Goal: Check status

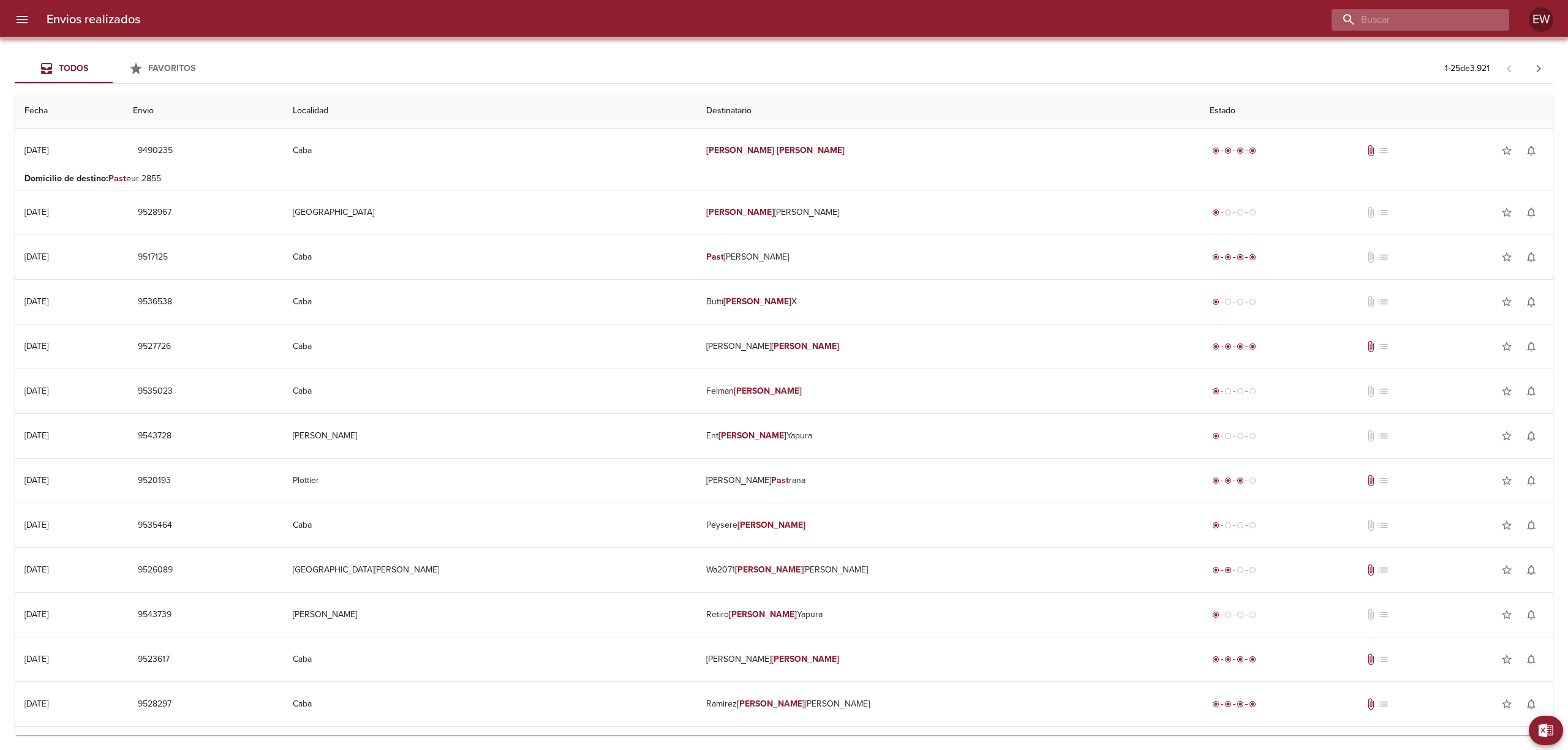
click at [1466, 17] on input "buscar" at bounding box center [1409, 20] width 157 height 21
paste input "Analia Di Carlo"
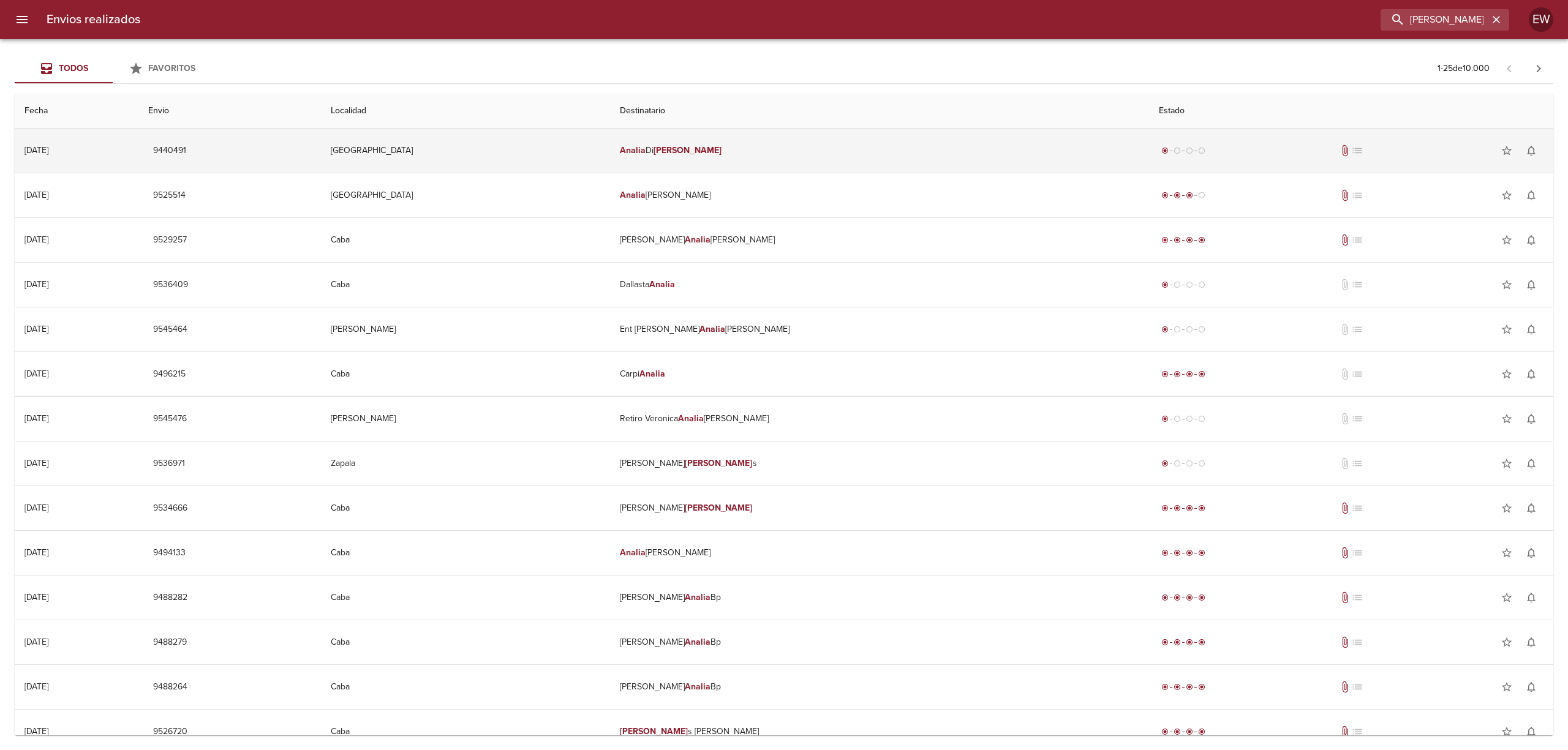
click at [751, 149] on td "Analia Di Carlo" at bounding box center [880, 151] width 539 height 44
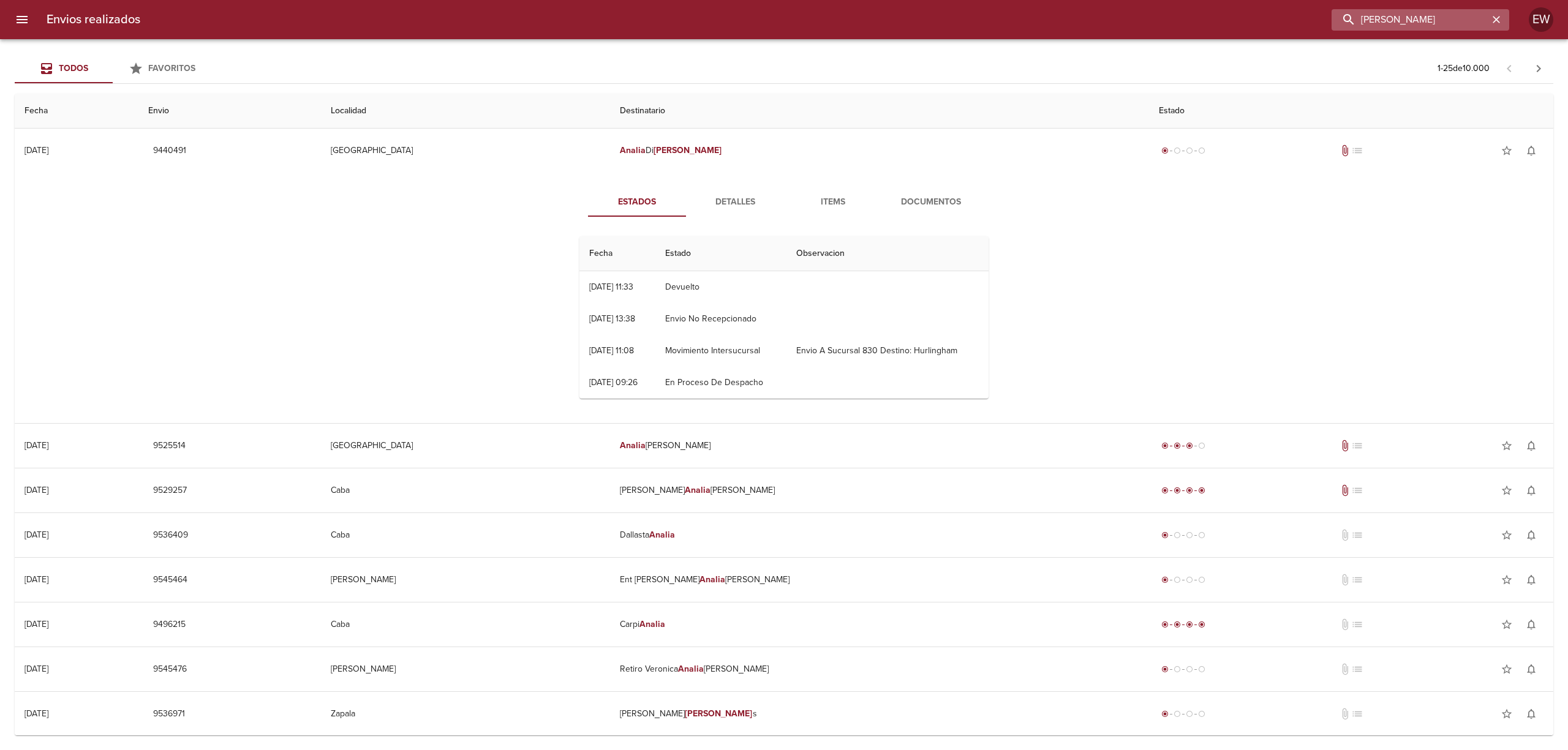
click at [1473, 20] on input "[PERSON_NAME]" at bounding box center [1409, 20] width 157 height 21
type input "Analia Di Car"
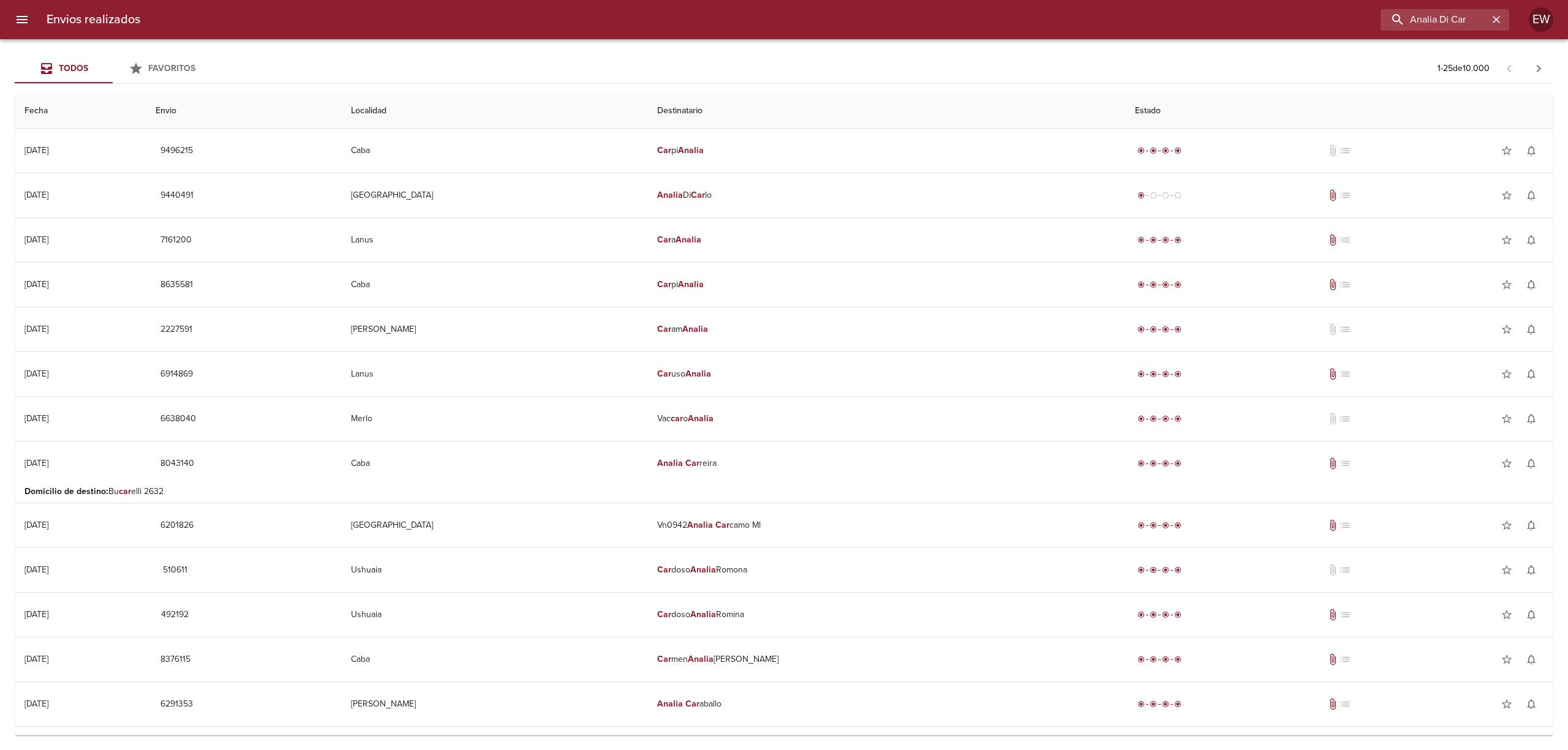
click at [1317, 19] on div "Analia Di Car" at bounding box center [830, 20] width 1359 height 21
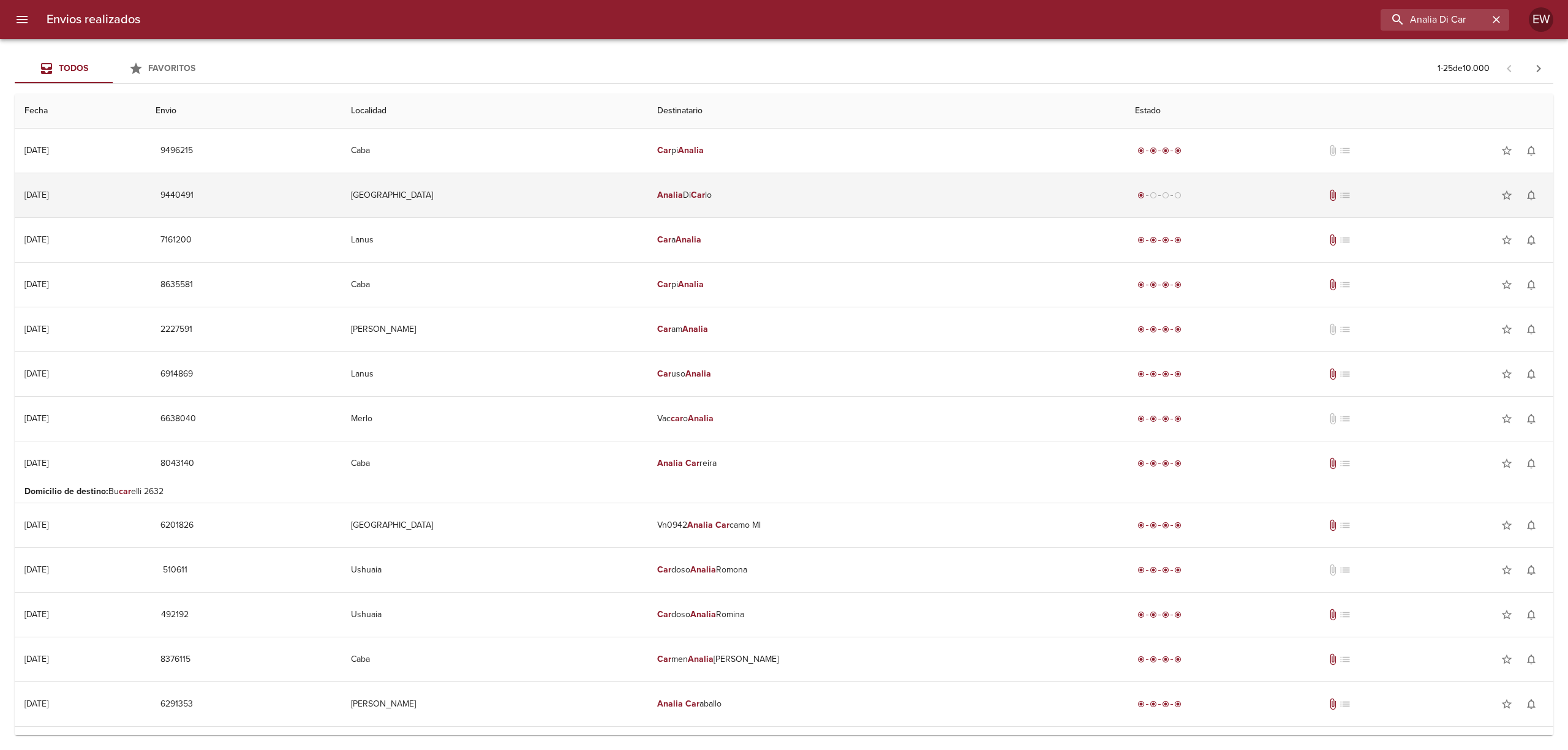
click at [754, 192] on td "Analia Di Car lo" at bounding box center [886, 195] width 478 height 44
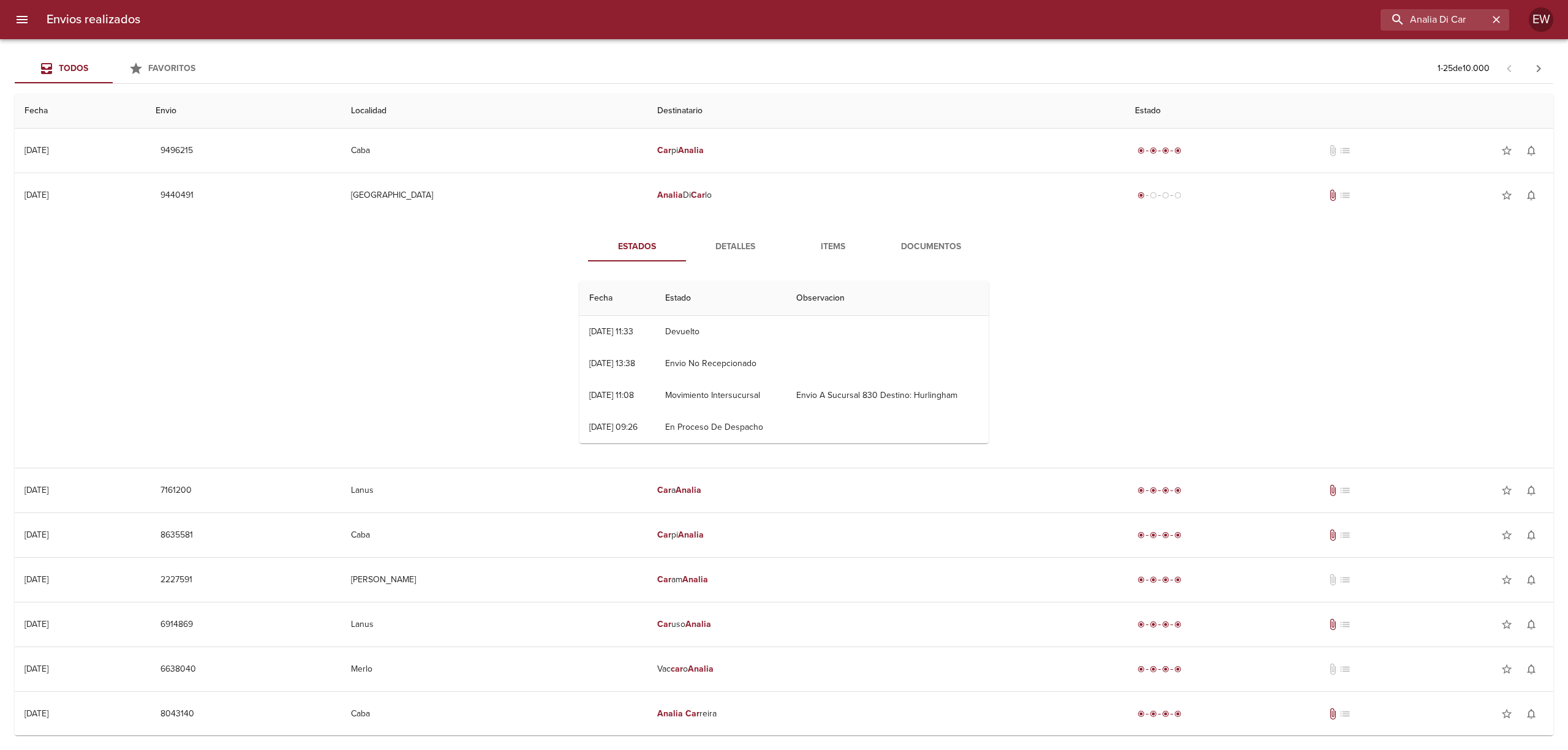
click at [738, 238] on button "Detalles" at bounding box center [734, 247] width 98 height 29
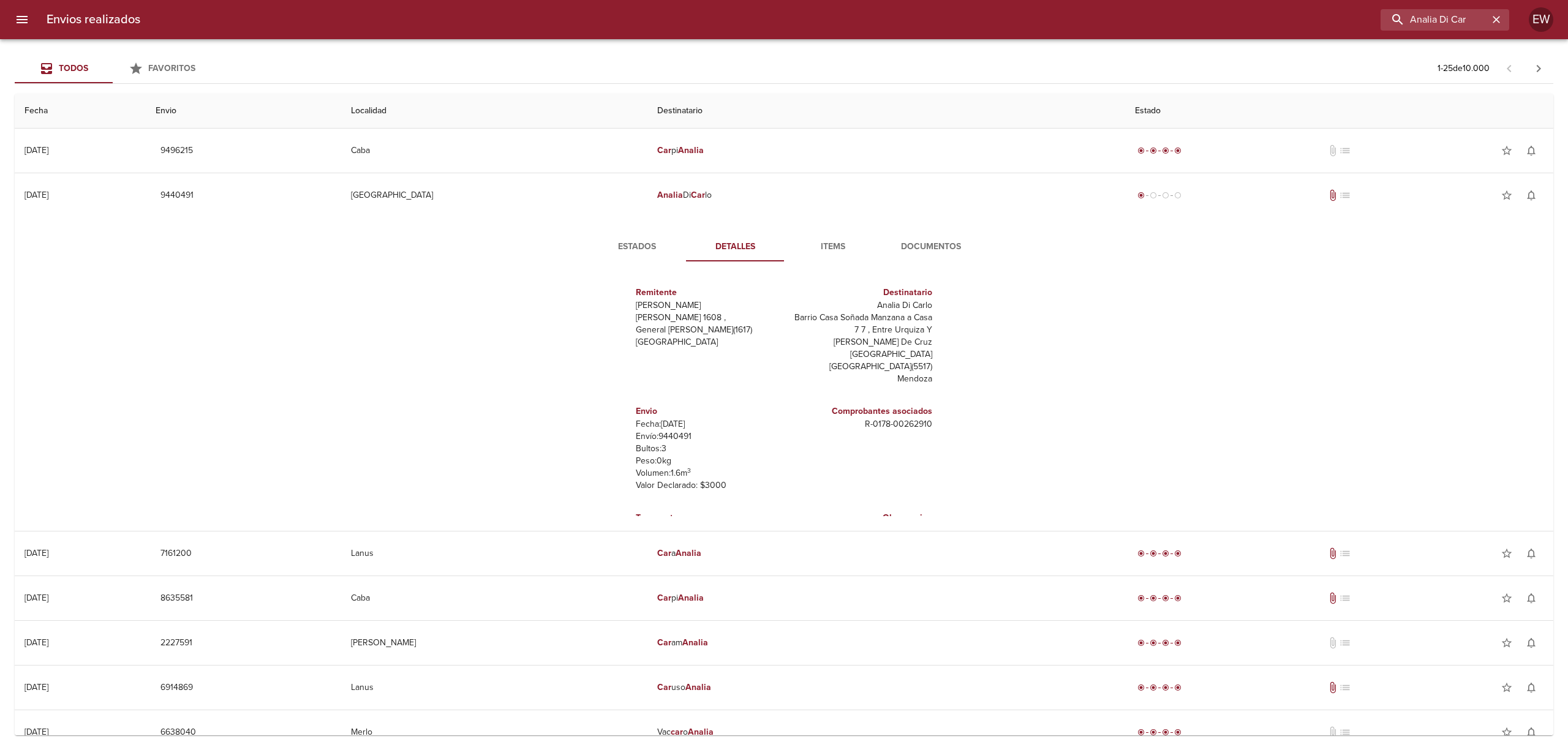
click at [623, 241] on span "Estados" at bounding box center [637, 247] width 83 height 15
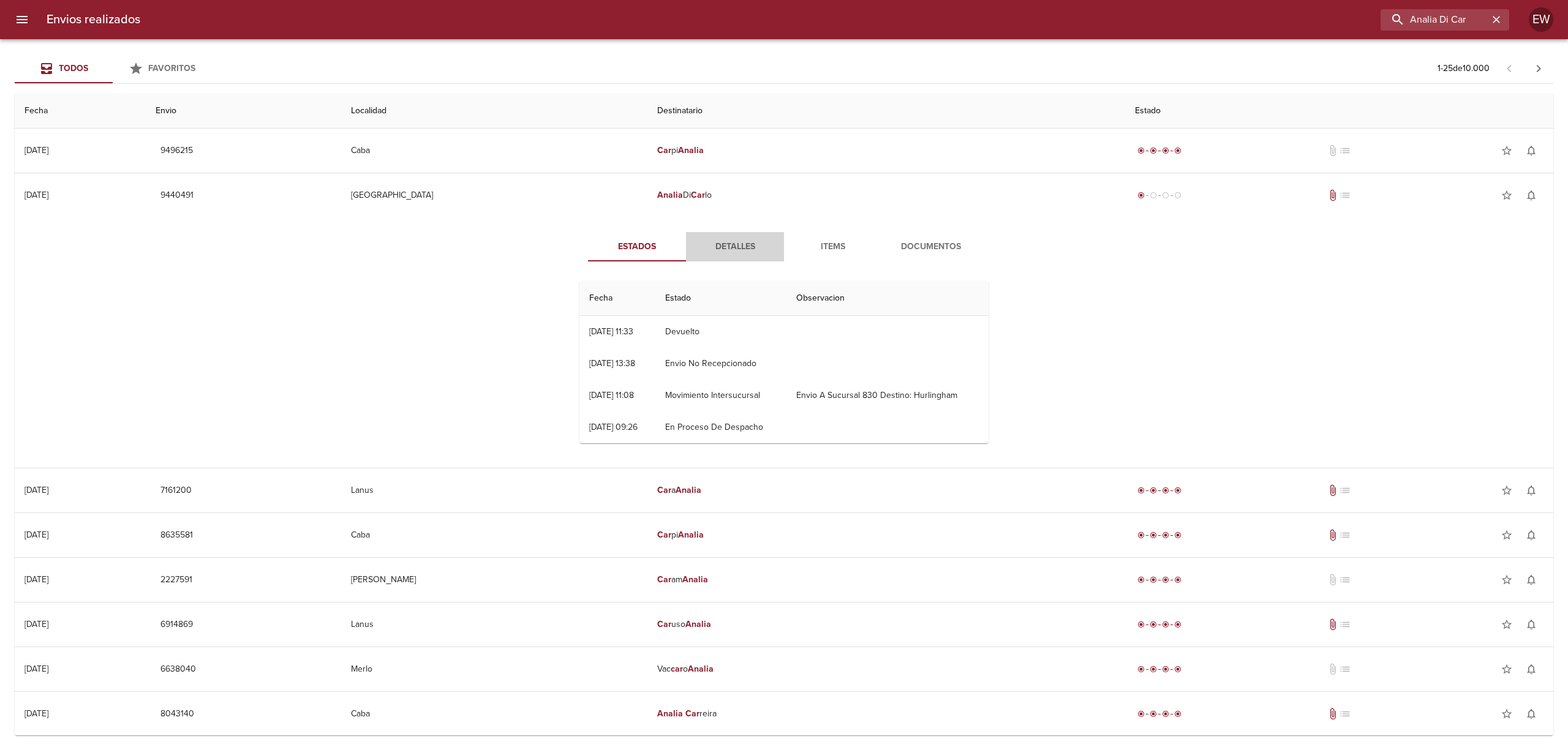
click at [719, 245] on span "Detalles" at bounding box center [734, 247] width 83 height 15
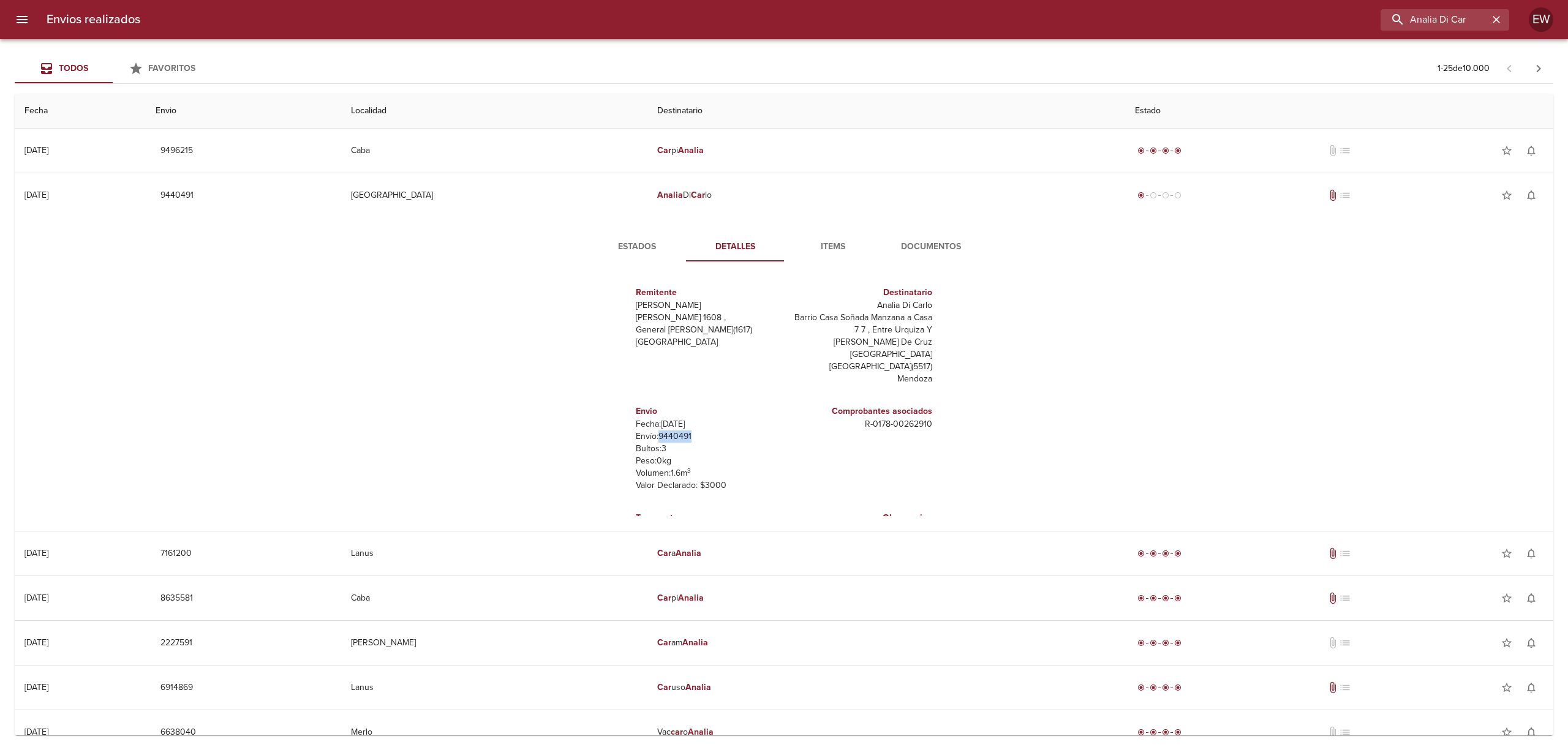
drag, startPoint x: 682, startPoint y: 424, endPoint x: 649, endPoint y: 423, distance: 33.0
click at [649, 431] on p "Envío: 9440491" at bounding box center [707, 437] width 143 height 12
